Goal: Task Accomplishment & Management: Use online tool/utility

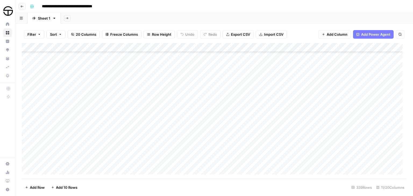
scroll to position [2987, 0]
click at [199, 0] on header "**********" at bounding box center [214, 6] width 398 height 13
click at [100, 114] on div "Add Column" at bounding box center [214, 111] width 385 height 136
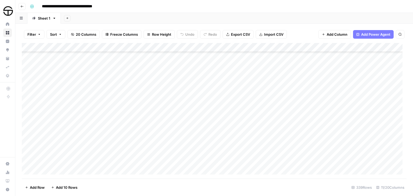
scroll to position [188, 0]
click at [207, 129] on div "Add Column" at bounding box center [214, 111] width 385 height 136
click at [76, 141] on div "Add Column" at bounding box center [214, 111] width 385 height 136
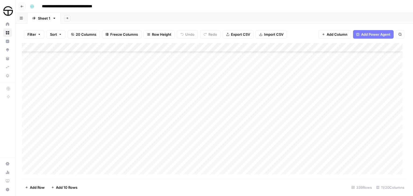
click at [76, 141] on div "Add Column" at bounding box center [214, 111] width 385 height 136
click at [91, 144] on div "Add Column" at bounding box center [214, 111] width 385 height 136
click at [153, 147] on div "Add Column" at bounding box center [214, 111] width 385 height 136
click at [155, 148] on div "Add Column" at bounding box center [214, 111] width 385 height 136
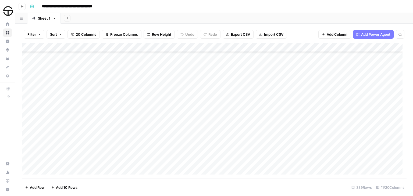
click at [101, 150] on div "Add Column" at bounding box center [214, 111] width 385 height 136
click at [78, 134] on div "Add Column" at bounding box center [214, 111] width 385 height 136
click at [75, 122] on div "Add Column" at bounding box center [214, 111] width 385 height 136
click at [74, 136] on div "Add Column" at bounding box center [214, 111] width 385 height 136
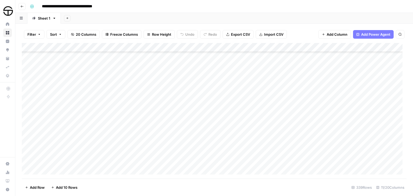
click at [80, 143] on div "Add Column" at bounding box center [214, 111] width 385 height 136
click at [99, 133] on div "Add Column" at bounding box center [214, 111] width 385 height 136
click at [101, 123] on div "Add Column" at bounding box center [214, 111] width 385 height 136
click at [102, 132] on div "Add Column" at bounding box center [214, 111] width 385 height 136
click at [207, 129] on div "Add Column" at bounding box center [214, 111] width 385 height 136
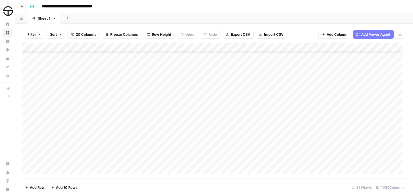
click at [70, 123] on div "Add Column" at bounding box center [214, 111] width 385 height 136
click at [86, 132] on div "Add Column" at bounding box center [214, 111] width 385 height 136
click at [144, 8] on div "**********" at bounding box center [218, 6] width 380 height 9
click at [277, 9] on div "**********" at bounding box center [218, 6] width 380 height 9
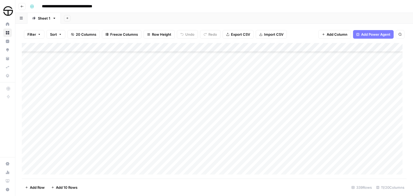
click at [222, 7] on div "**********" at bounding box center [218, 6] width 380 height 9
click at [177, 94] on div "Add Column" at bounding box center [214, 111] width 385 height 136
click at [179, 94] on div "Add Column" at bounding box center [214, 111] width 385 height 136
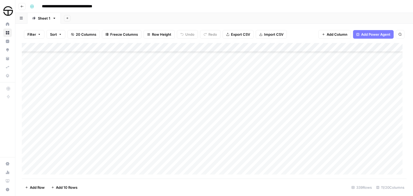
click at [87, 95] on div "Add Column" at bounding box center [214, 111] width 385 height 136
click at [208, 101] on div "Add Column" at bounding box center [214, 111] width 385 height 136
click at [72, 72] on div "Add Column" at bounding box center [214, 111] width 385 height 136
click at [194, 10] on div "**********" at bounding box center [218, 6] width 380 height 9
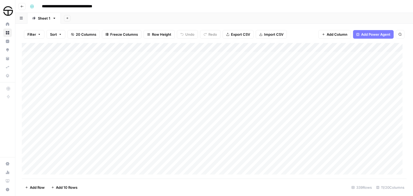
click at [143, 19] on div "Add Sheet" at bounding box center [237, 18] width 352 height 11
click at [215, 7] on div "**********" at bounding box center [218, 6] width 380 height 9
click at [76, 88] on div "Add Column" at bounding box center [214, 111] width 385 height 136
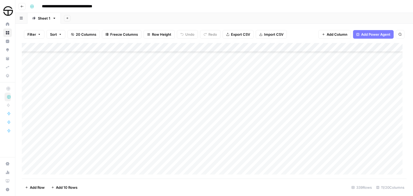
scroll to position [297, 0]
click at [87, 137] on div "Add Column" at bounding box center [214, 111] width 385 height 136
click at [93, 146] on div "Add Column" at bounding box center [214, 111] width 385 height 136
click at [90, 161] on div "Add Column" at bounding box center [214, 111] width 385 height 136
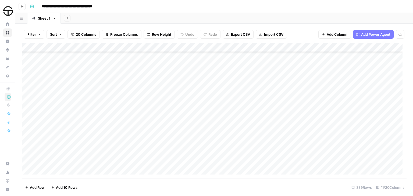
click at [154, 96] on div "Add Column" at bounding box center [214, 111] width 385 height 136
click at [178, 97] on div "Add Column" at bounding box center [214, 111] width 385 height 136
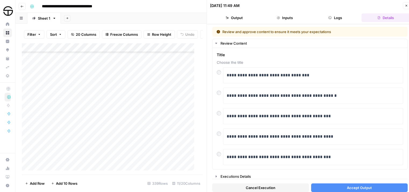
click at [358, 188] on span "Accept Output" at bounding box center [359, 187] width 25 height 5
